Goal: Transaction & Acquisition: Subscribe to service/newsletter

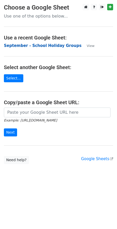
click at [57, 46] on strong "September - School Holiday Groups" at bounding box center [42, 45] width 77 height 5
click at [11, 47] on strong "September - School Holiday Groups" at bounding box center [42, 45] width 77 height 5
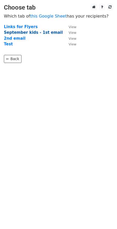
click at [45, 35] on strong "September kids - 1st email" at bounding box center [33, 32] width 59 height 5
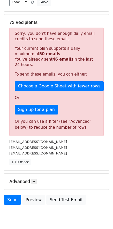
scroll to position [103, 0]
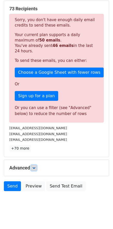
click at [37, 165] on link at bounding box center [34, 168] width 6 height 6
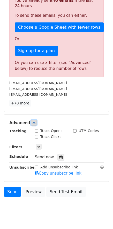
scroll to position [154, 0]
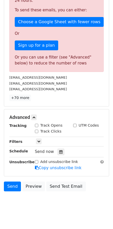
click at [37, 124] on input "Track Opens" at bounding box center [36, 125] width 3 height 3
checkbox input "true"
click at [37, 130] on input "Track Clicks" at bounding box center [36, 131] width 3 height 3
checkbox input "true"
click at [37, 140] on icon at bounding box center [38, 141] width 3 height 3
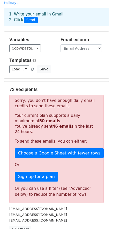
scroll to position [31, 0]
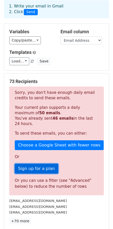
click at [39, 164] on link "Sign up for a plan" at bounding box center [36, 169] width 43 height 10
